Goal: Communication & Community: Answer question/provide support

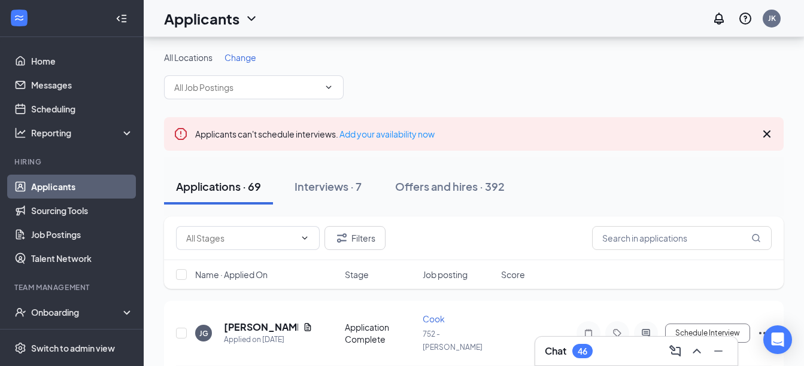
scroll to position [105, 0]
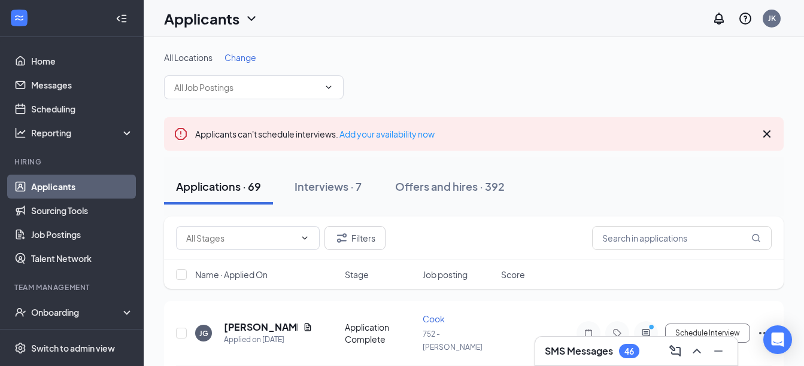
click at [575, 354] on h3 "SMS Messages" at bounding box center [579, 351] width 68 height 13
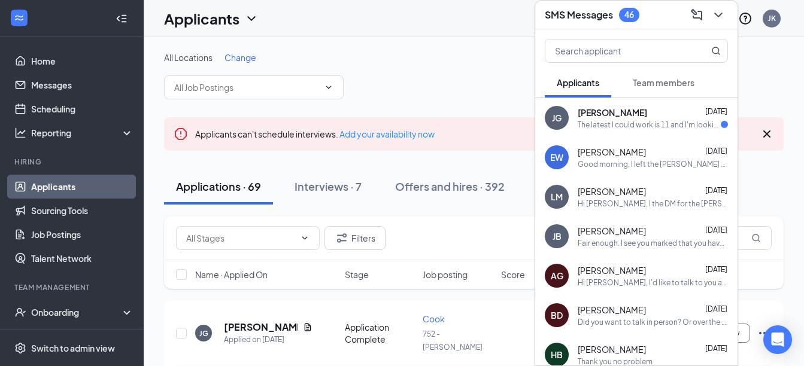
click at [622, 124] on div "The latest I could work is 11 and I'm looking for around 30 to 35 hours a week" at bounding box center [649, 125] width 143 height 10
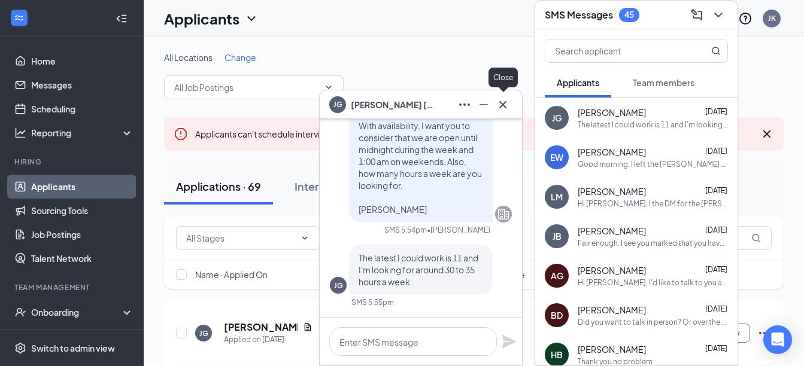
click at [504, 104] on icon "Cross" at bounding box center [502, 104] width 7 height 7
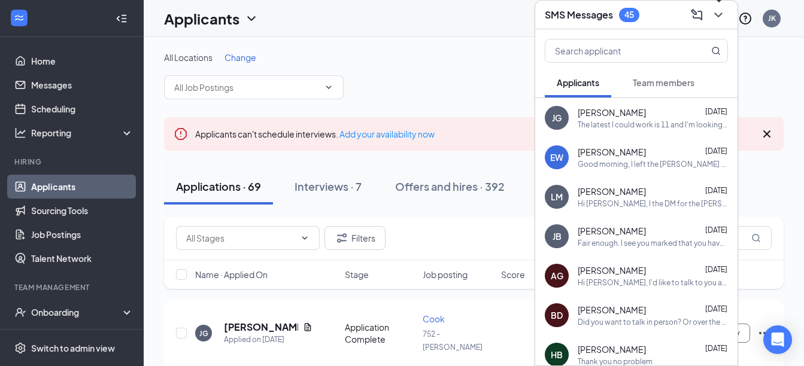
click at [719, 9] on icon "ChevronDown" at bounding box center [718, 15] width 14 height 14
